Goal: Transaction & Acquisition: Download file/media

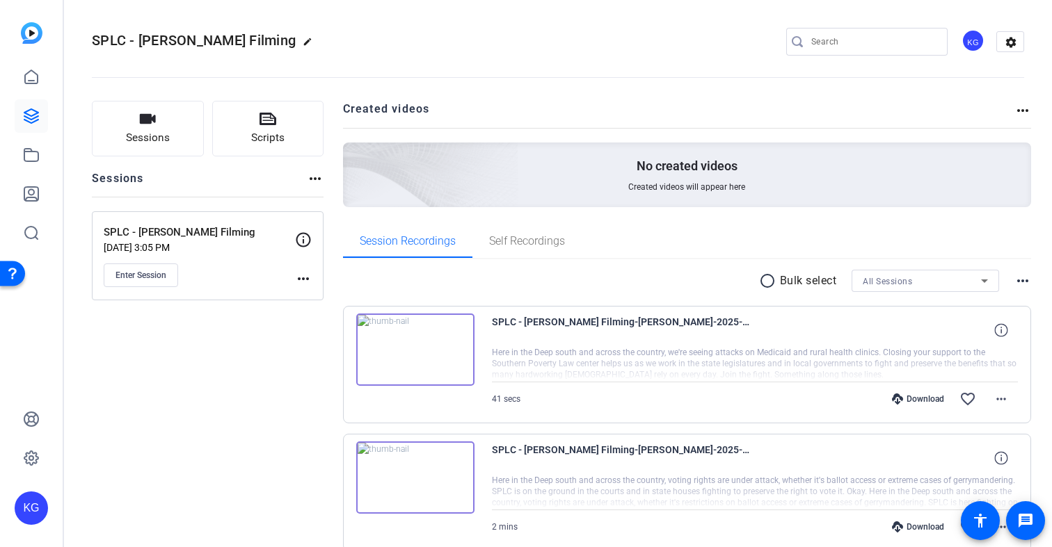
scroll to position [227, 0]
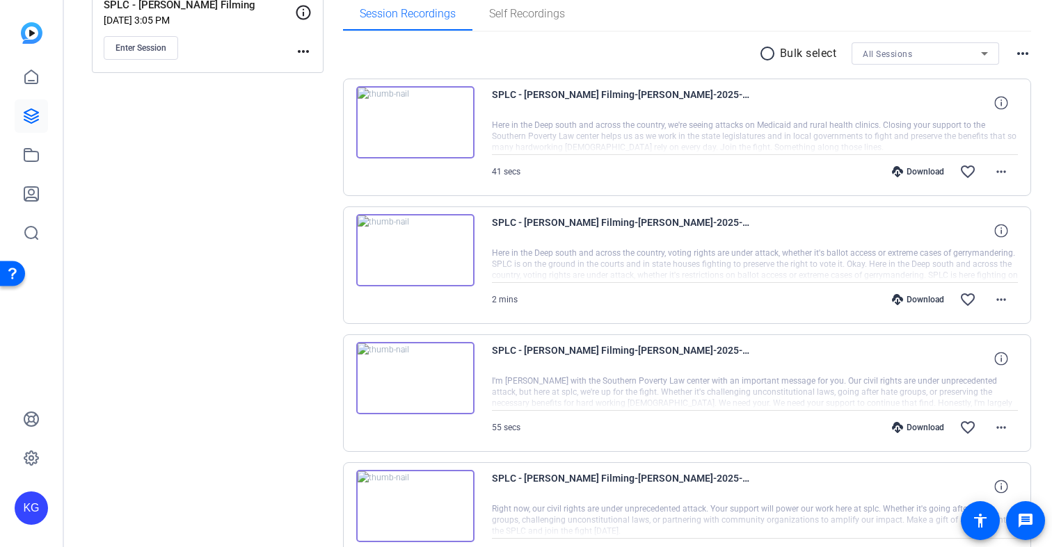
click at [928, 172] on div "Download" at bounding box center [918, 171] width 66 height 11
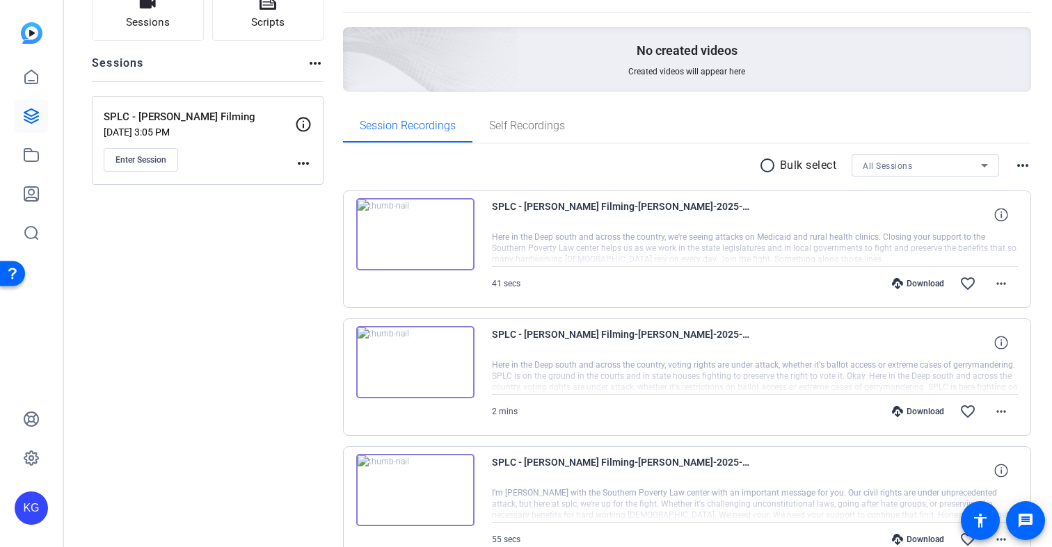
scroll to position [0, 0]
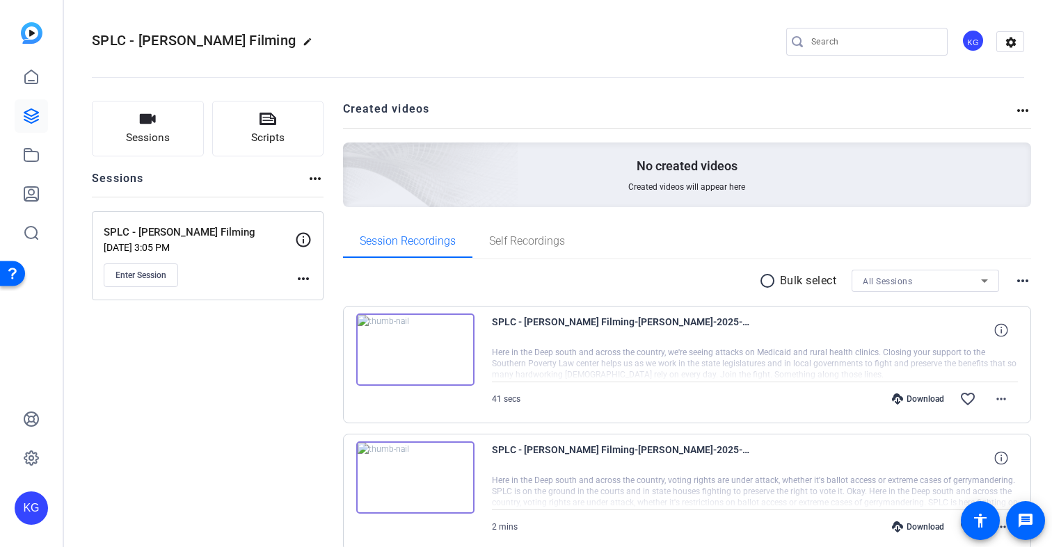
click at [767, 282] on mat-icon "radio_button_unchecked" at bounding box center [769, 281] width 21 height 17
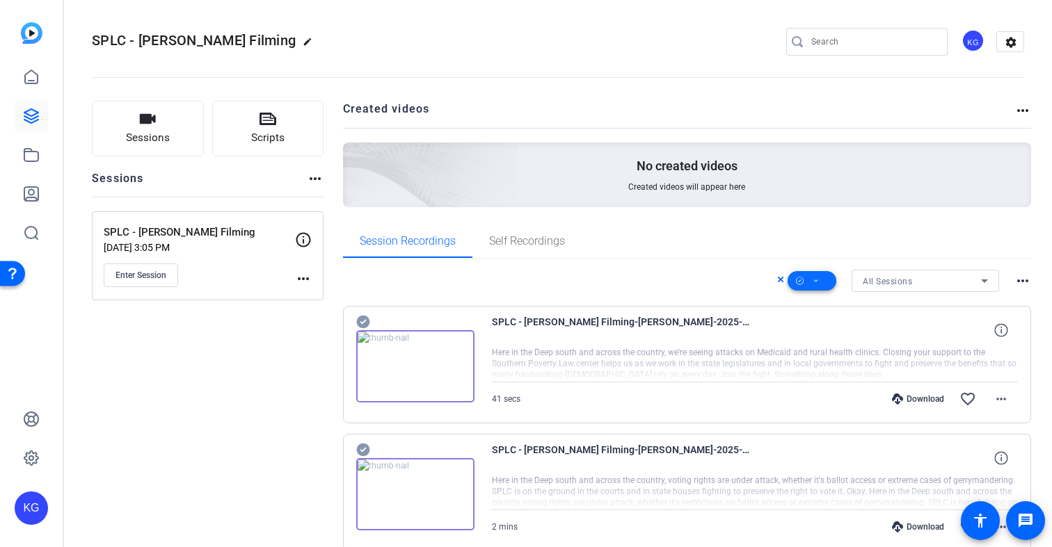
click at [824, 280] on span at bounding box center [811, 280] width 49 height 33
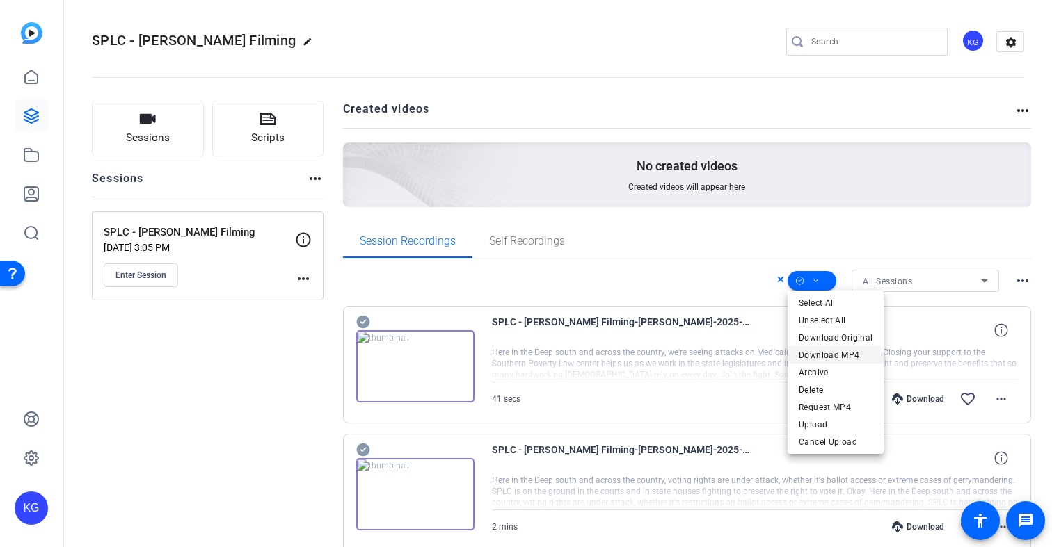
click at [827, 354] on span "Download MP4" at bounding box center [835, 355] width 74 height 17
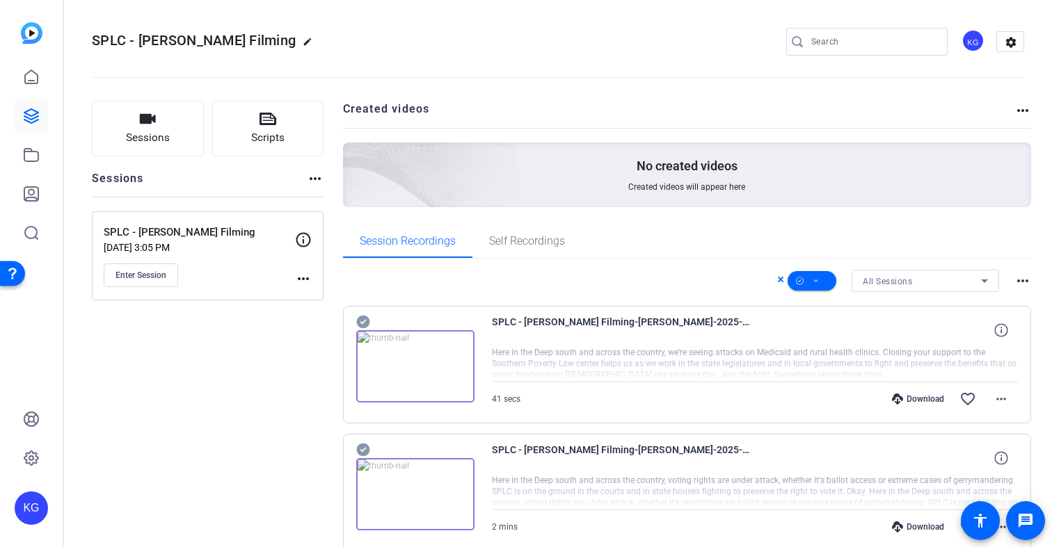
click at [364, 320] on icon at bounding box center [362, 322] width 13 height 13
click at [364, 321] on icon at bounding box center [363, 322] width 14 height 17
click at [816, 281] on icon at bounding box center [815, 281] width 7 height 17
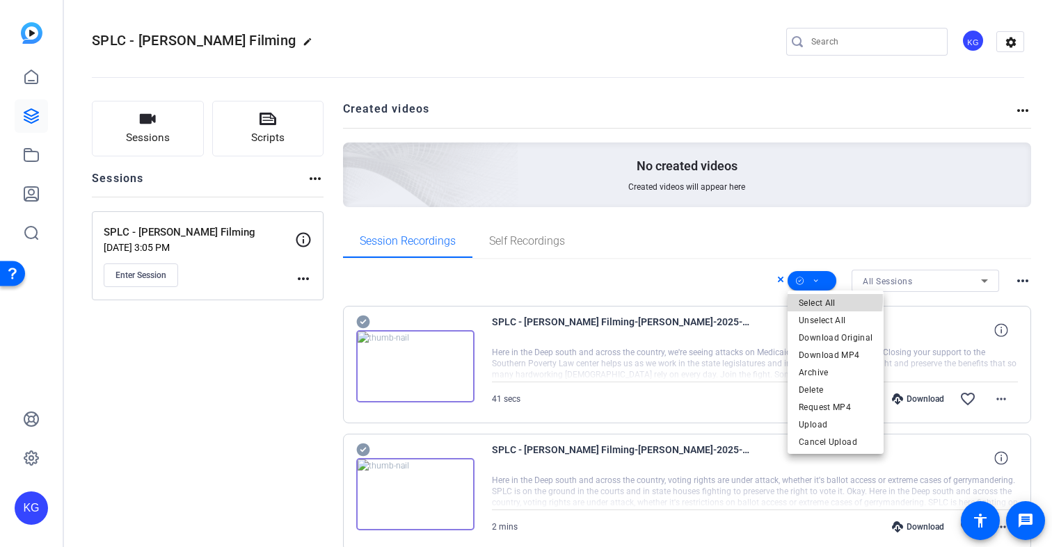
click at [819, 300] on span "Select All" at bounding box center [835, 303] width 74 height 17
click at [816, 356] on span "Download MP4" at bounding box center [835, 355] width 74 height 17
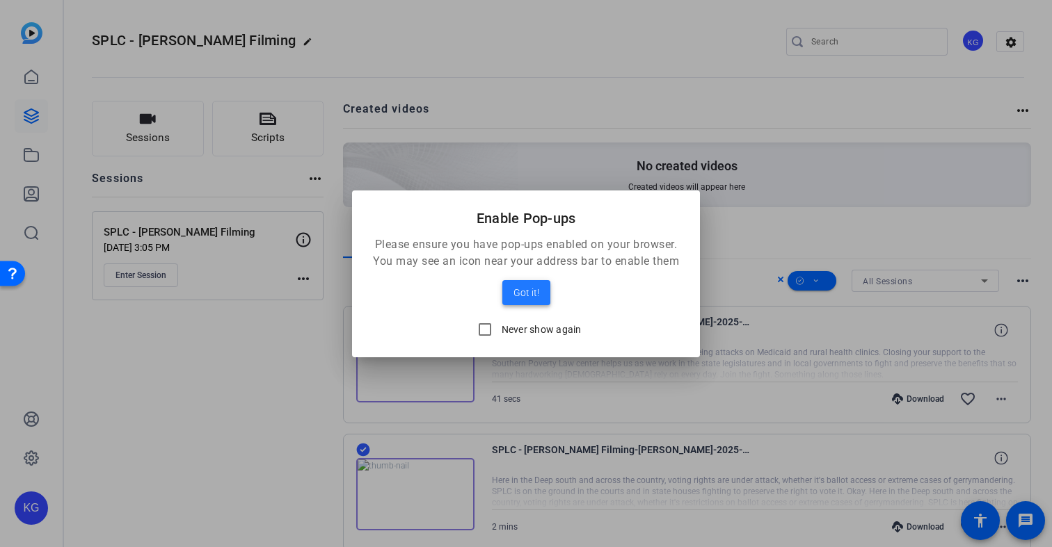
click at [524, 294] on span "Got it!" at bounding box center [526, 292] width 26 height 17
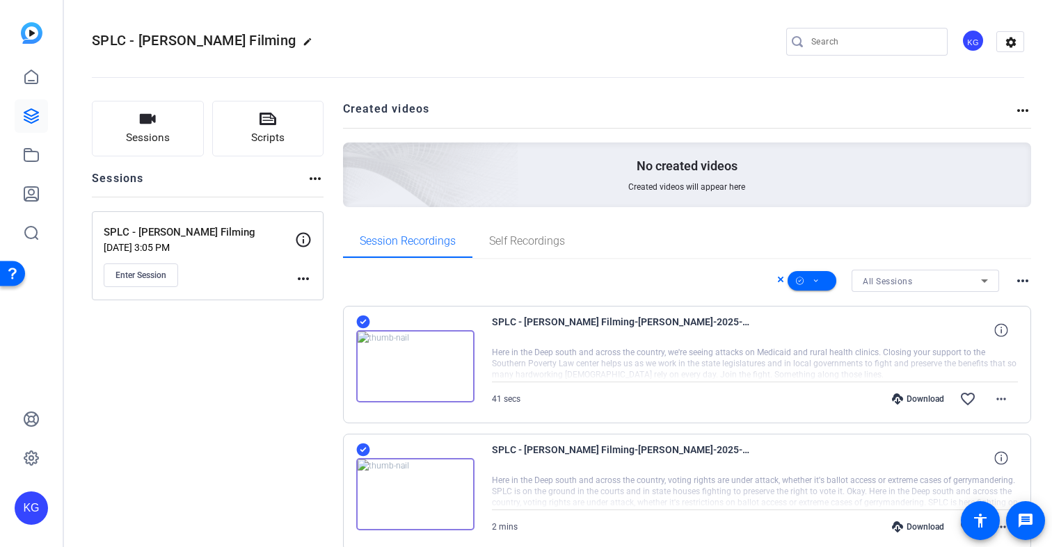
click at [363, 321] on icon at bounding box center [362, 322] width 13 height 13
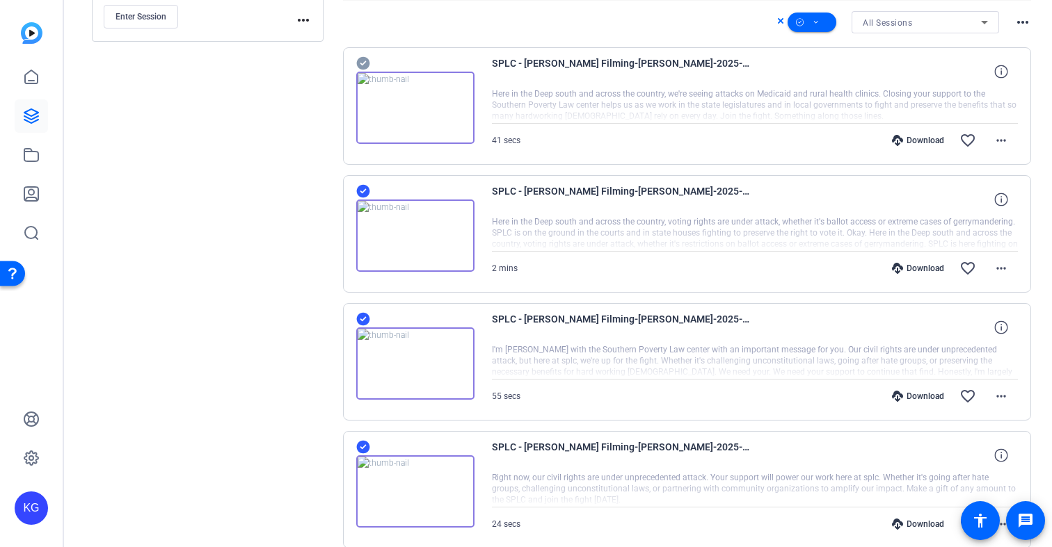
scroll to position [271, 0]
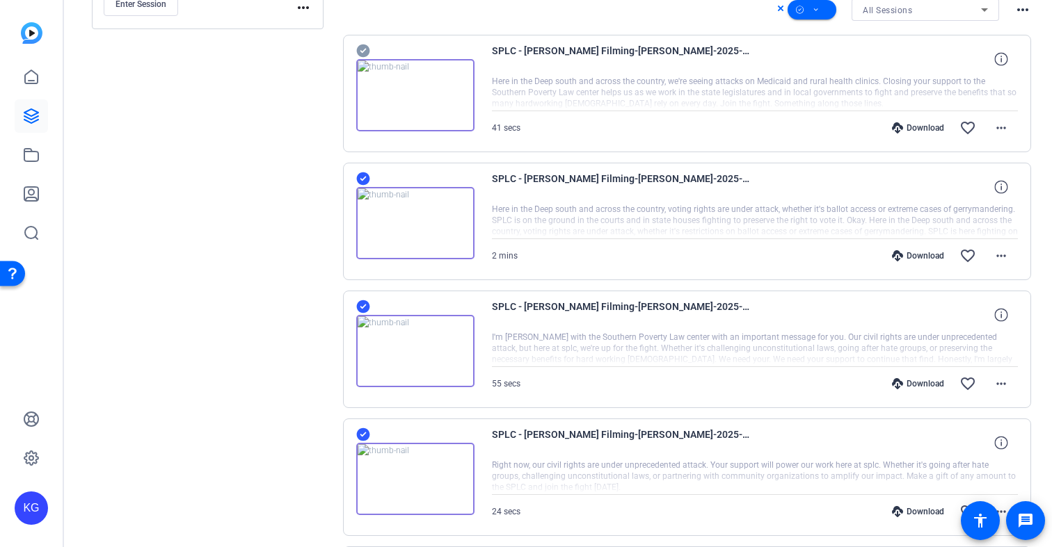
click at [928, 255] on div "Download" at bounding box center [918, 255] width 66 height 11
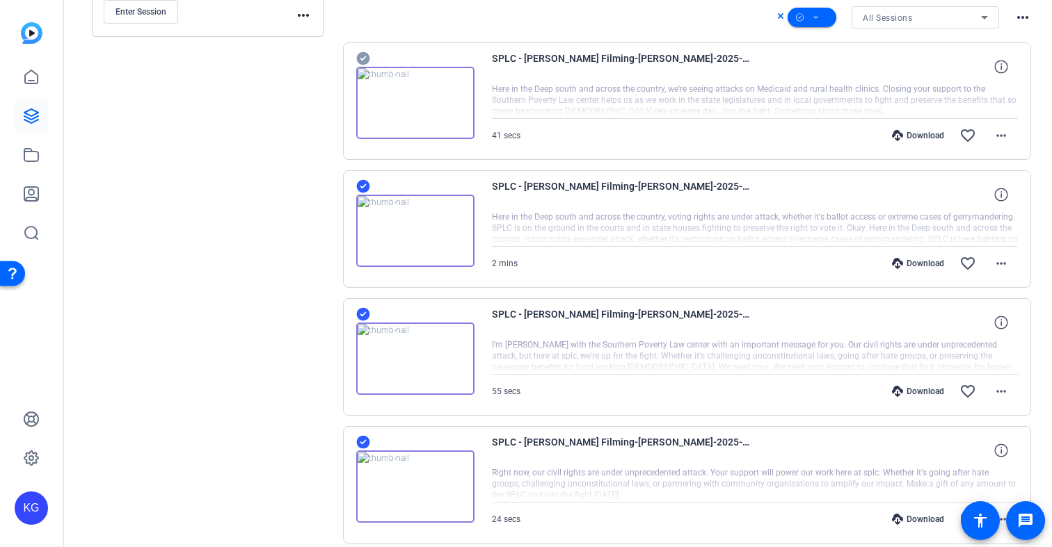
scroll to position [266, 0]
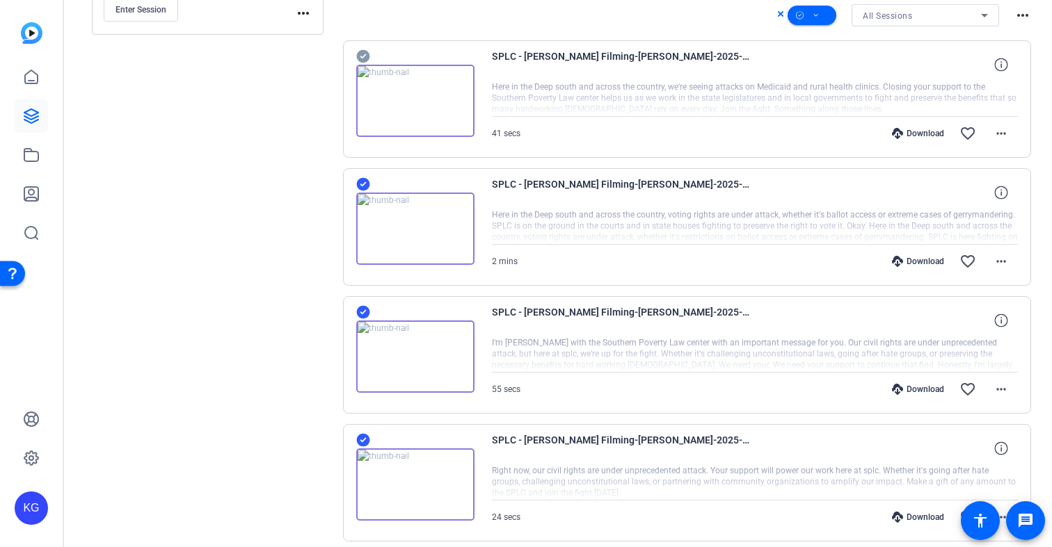
click at [919, 388] on div "Download" at bounding box center [918, 389] width 66 height 11
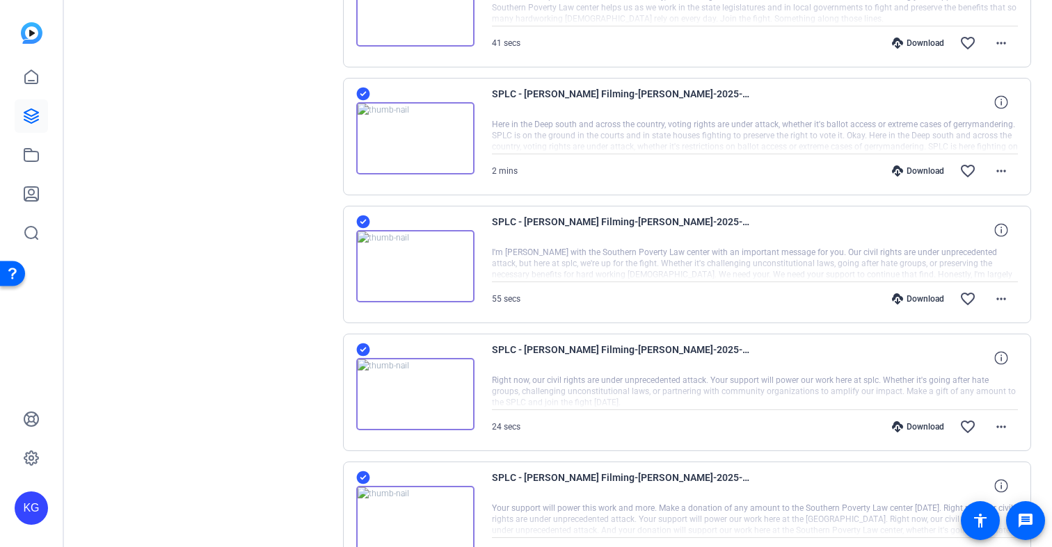
scroll to position [357, 0]
click at [924, 427] on div "Download" at bounding box center [918, 426] width 66 height 11
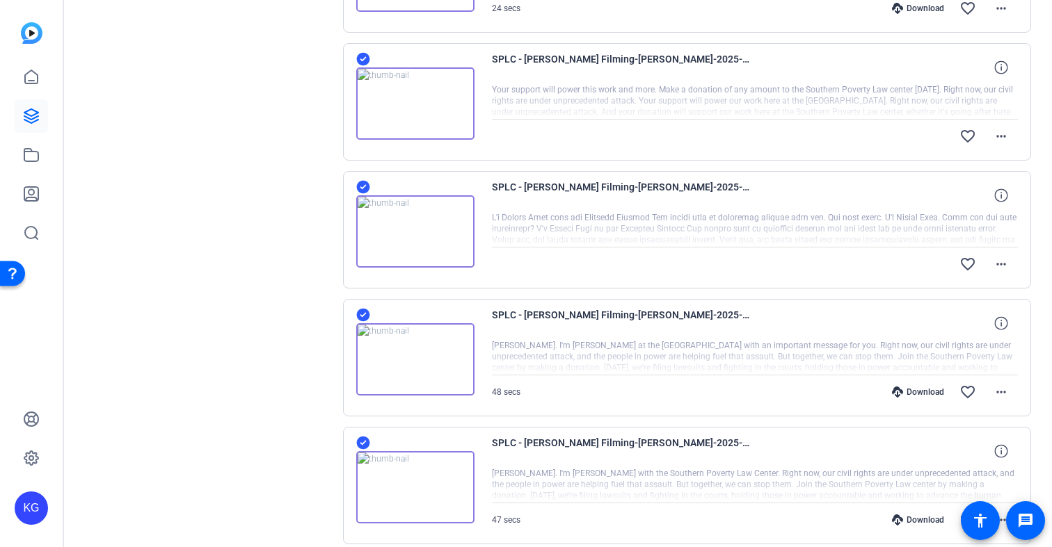
scroll to position [774, 0]
click at [899, 91] on div at bounding box center [755, 102] width 526 height 35
click at [999, 142] on mat-icon "more_horiz" at bounding box center [1000, 137] width 17 height 17
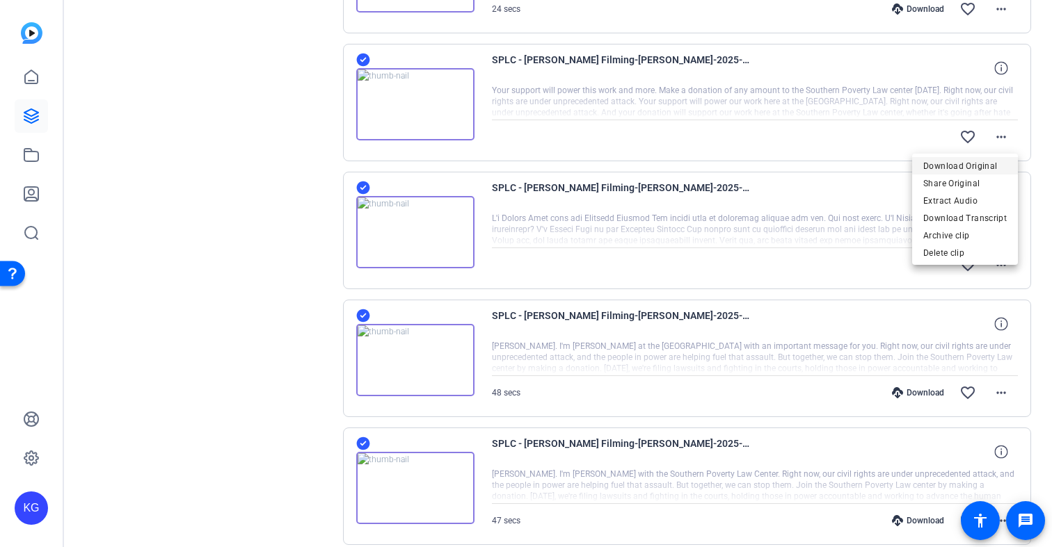
click at [949, 166] on span "Download Original" at bounding box center [964, 166] width 83 height 17
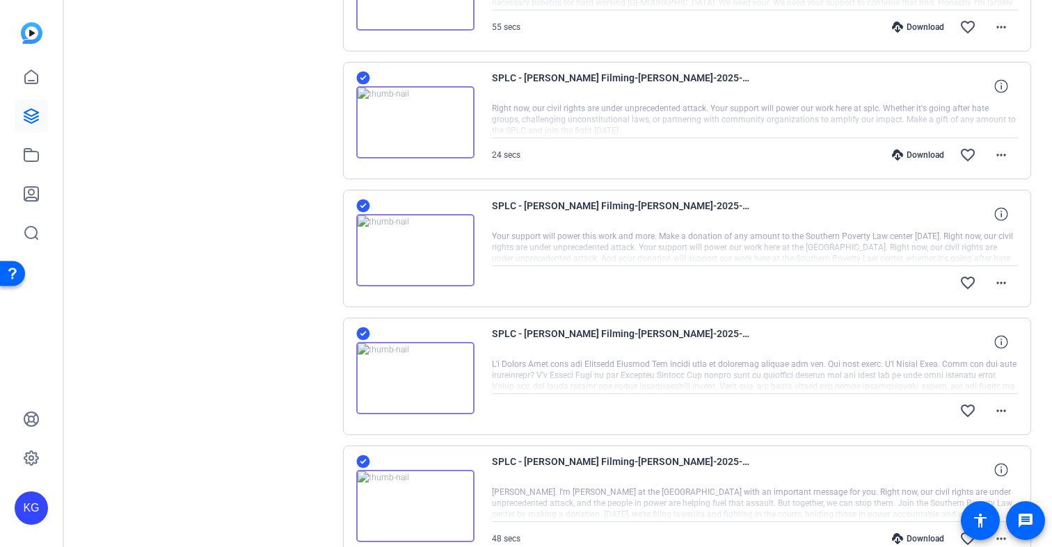
scroll to position [636, 0]
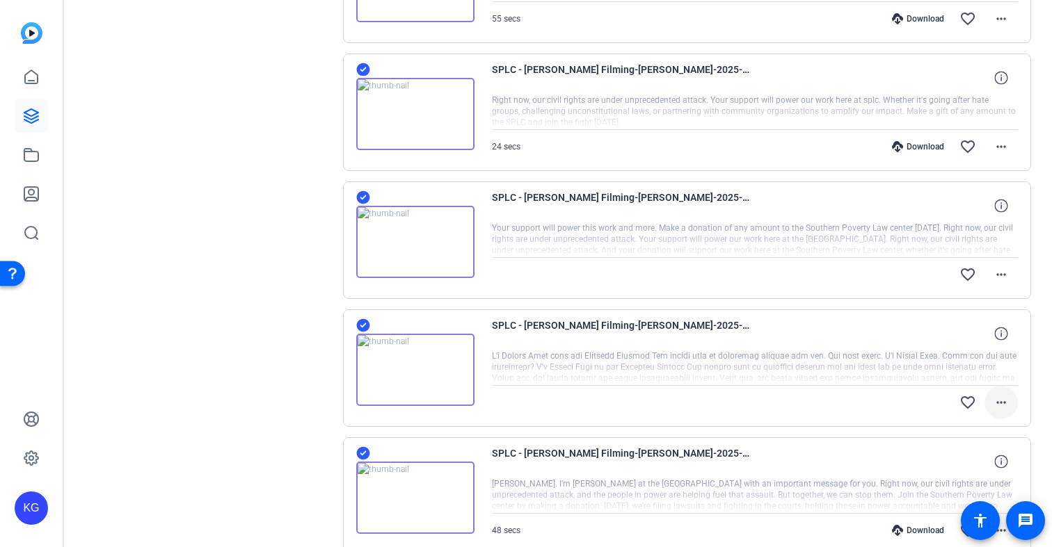
click at [999, 402] on mat-icon "more_horiz" at bounding box center [1000, 402] width 17 height 17
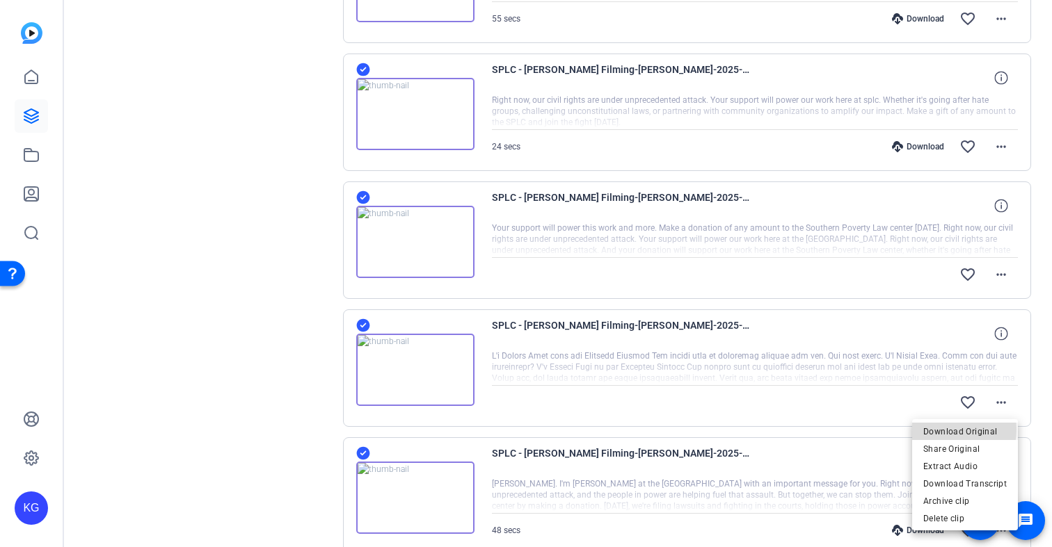
click at [946, 430] on span "Download Original" at bounding box center [964, 432] width 83 height 17
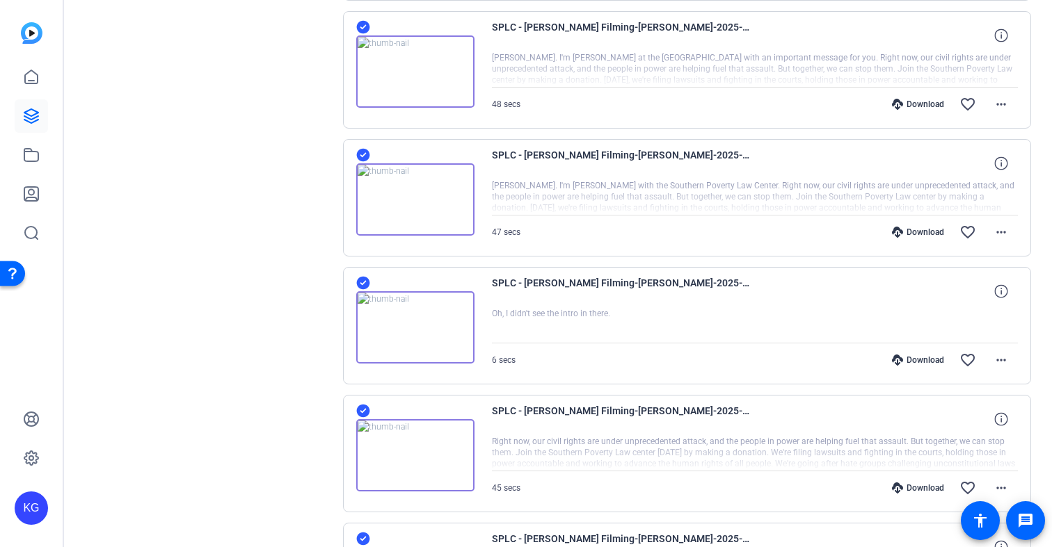
scroll to position [1061, 0]
click at [919, 106] on div "Download" at bounding box center [918, 105] width 66 height 11
click at [920, 236] on div "Download" at bounding box center [918, 233] width 66 height 11
click at [918, 364] on div "Download" at bounding box center [918, 361] width 66 height 11
click at [921, 490] on div "Download" at bounding box center [918, 489] width 66 height 11
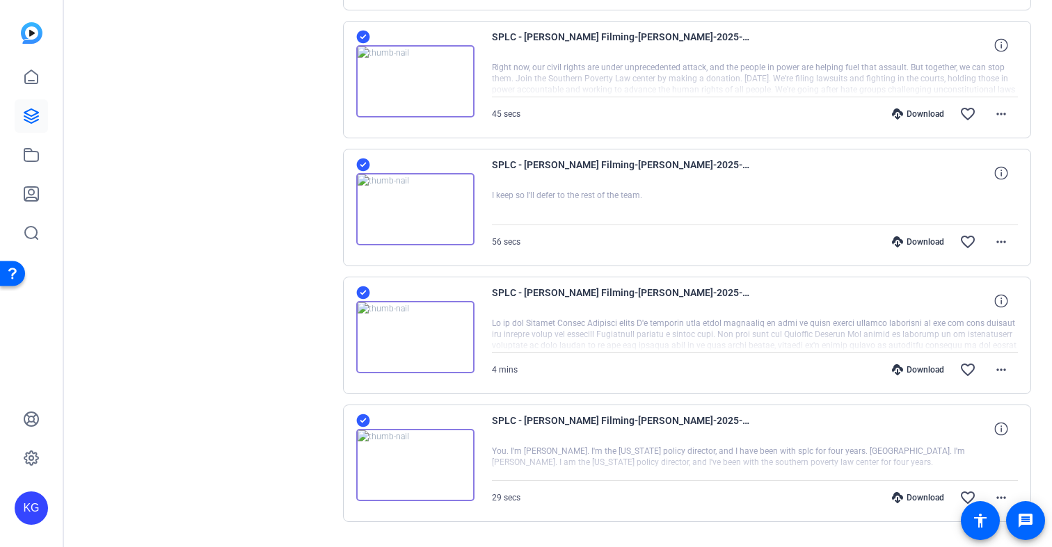
scroll to position [1570, 0]
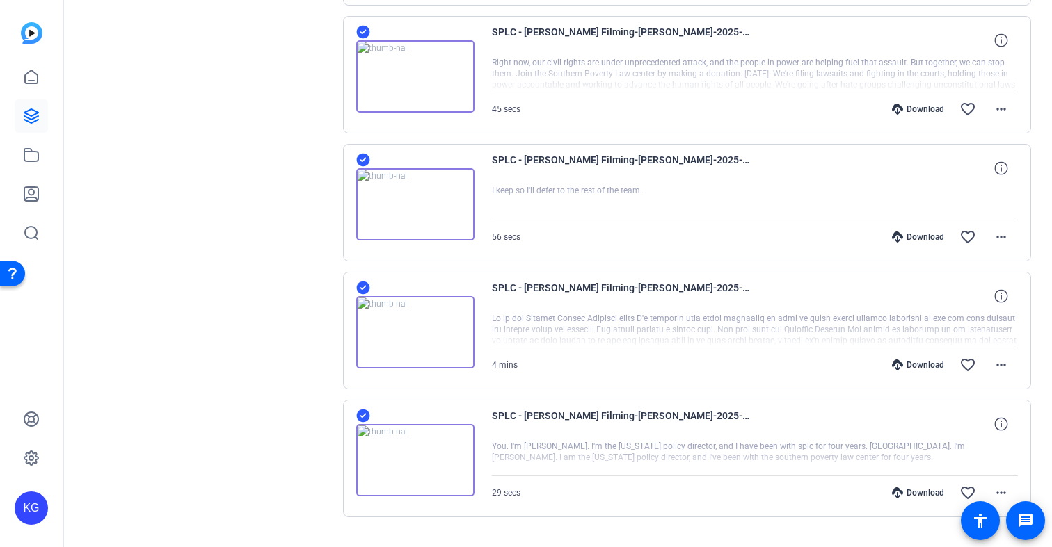
click at [925, 112] on div "Download" at bounding box center [918, 109] width 66 height 11
click at [931, 237] on div "Download" at bounding box center [918, 237] width 66 height 11
click at [920, 362] on div "Download" at bounding box center [918, 365] width 66 height 11
click at [921, 489] on div "Download" at bounding box center [918, 493] width 66 height 11
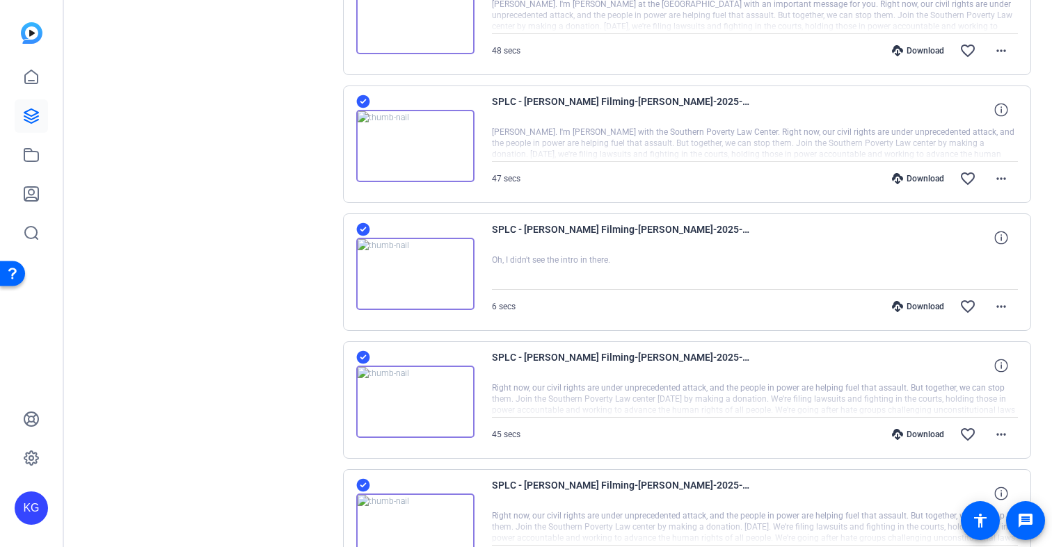
scroll to position [1091, 0]
